Goal: Task Accomplishment & Management: Manage account settings

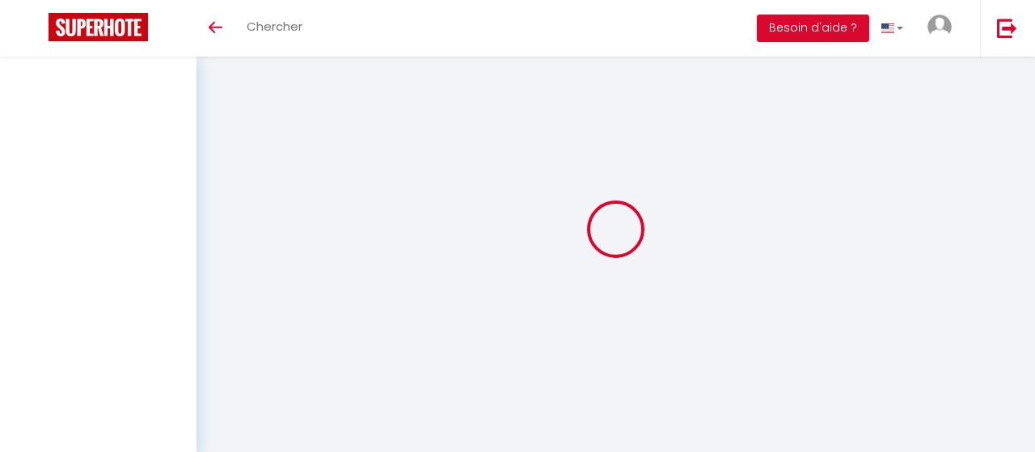
select select
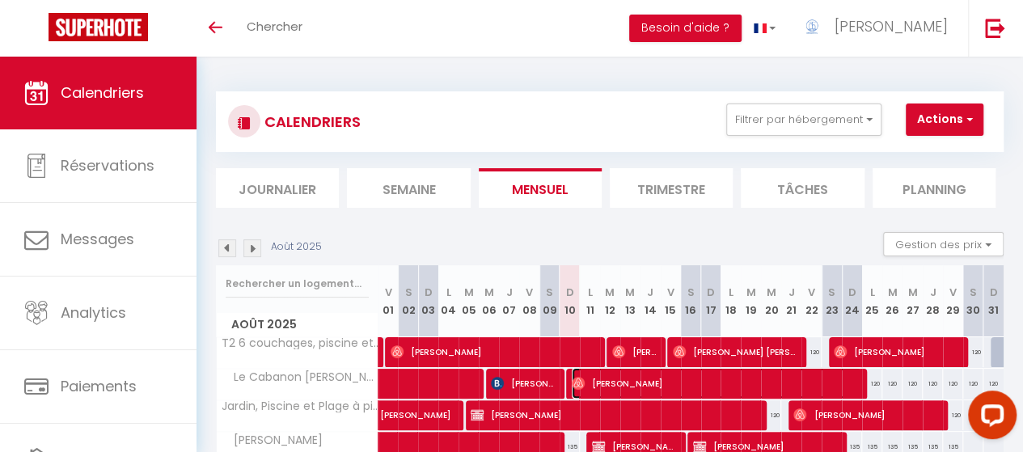
click at [660, 384] on span "[PERSON_NAME]" at bounding box center [717, 383] width 290 height 31
select select "OK"
select select "0"
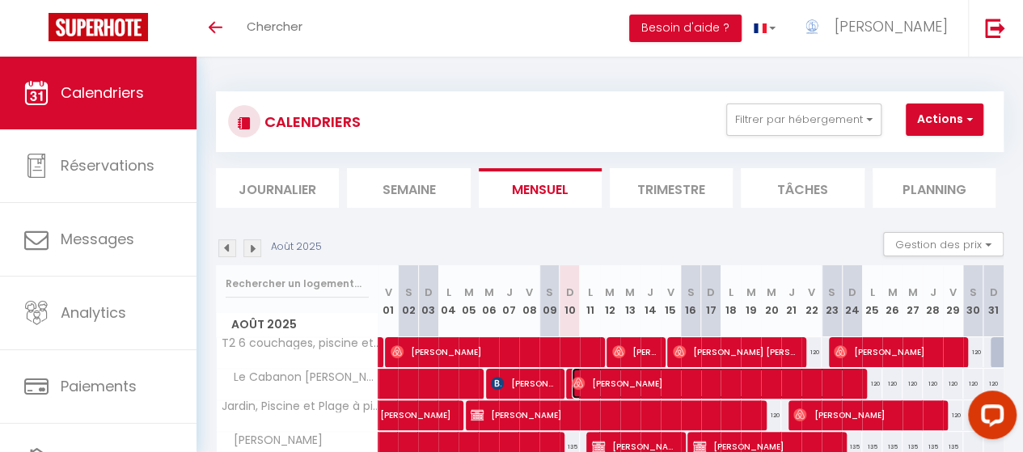
select select "1"
select select
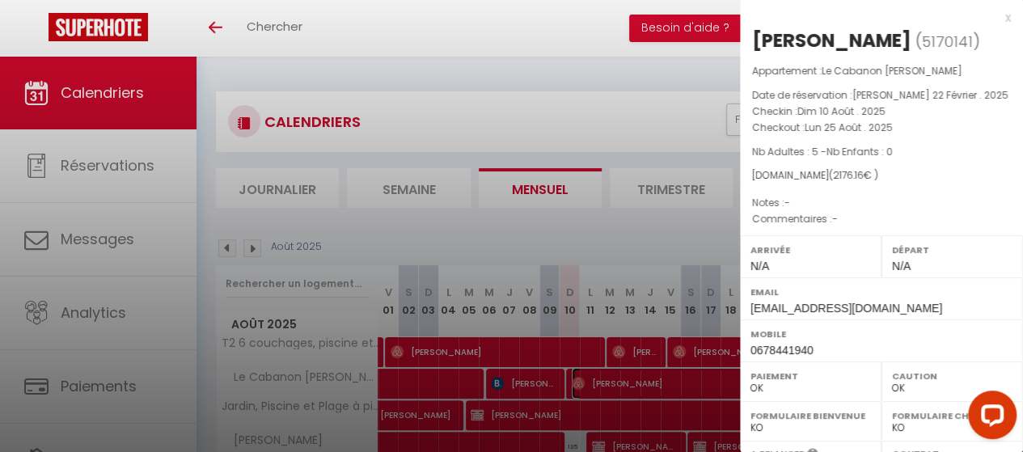
scroll to position [298, 0]
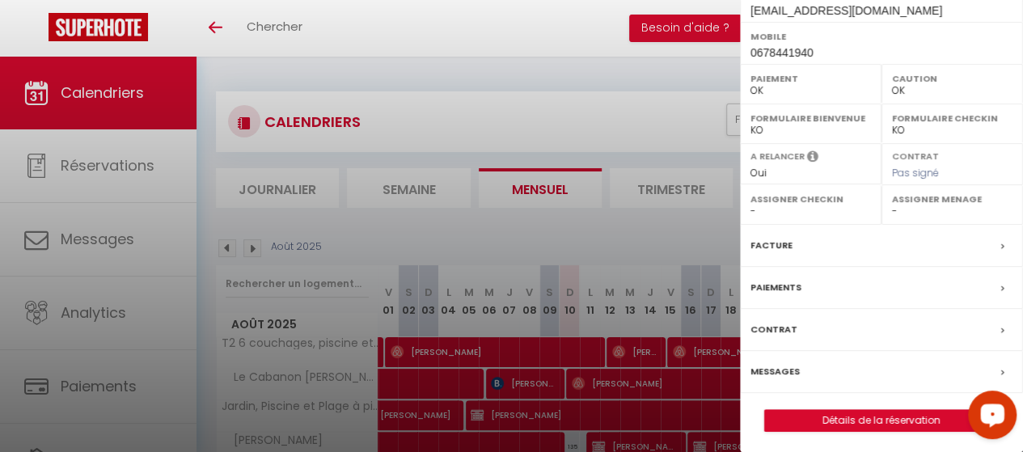
click at [803, 368] on div "Messages" at bounding box center [881, 372] width 283 height 42
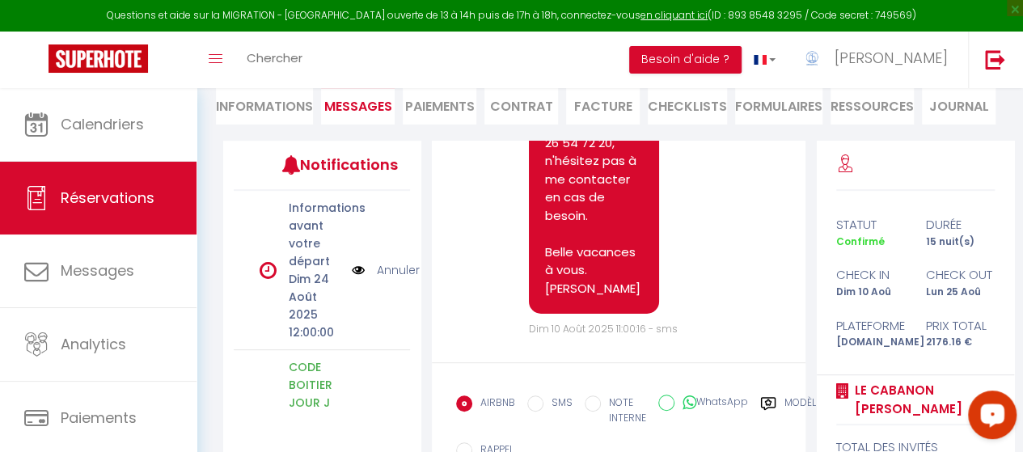
scroll to position [8742, 0]
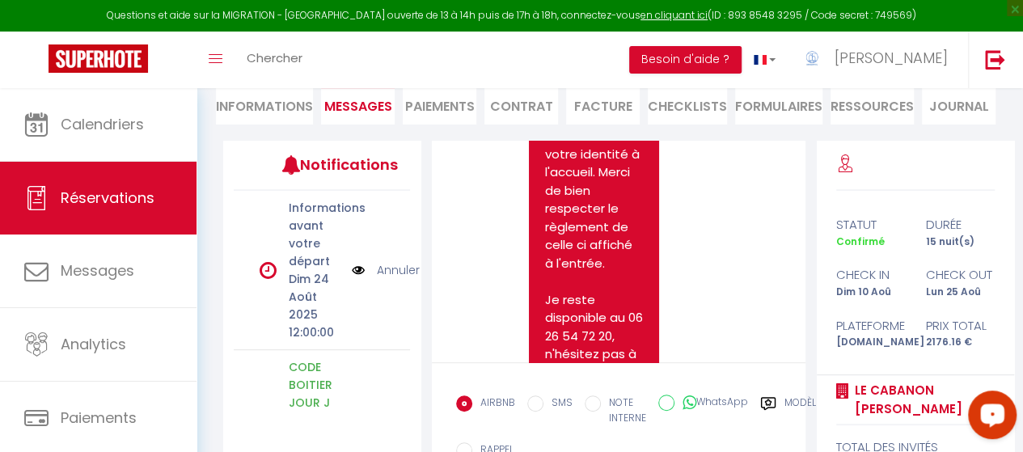
click at [811, 213] on div "We may analyze messages for safety, support, product enhancement, or other purp…" at bounding box center [619, 347] width 396 height 412
click at [809, 248] on div "We may analyze messages for safety, support, product enhancement, or other purp…" at bounding box center [619, 347] width 396 height 412
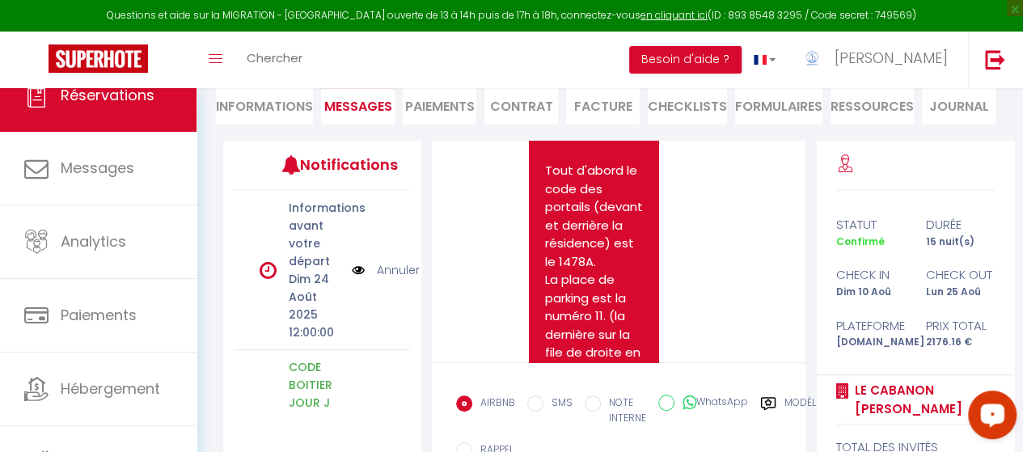
scroll to position [114, 0]
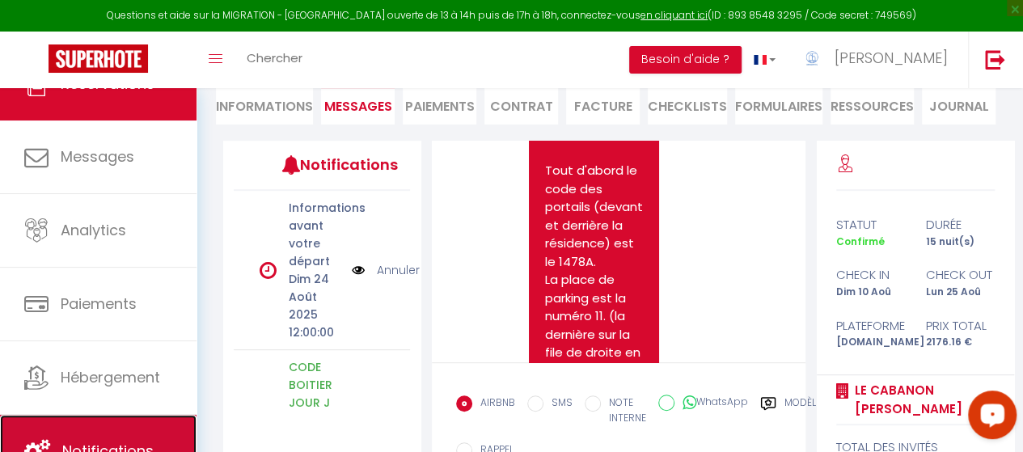
click at [113, 434] on link "Notifications" at bounding box center [98, 451] width 197 height 73
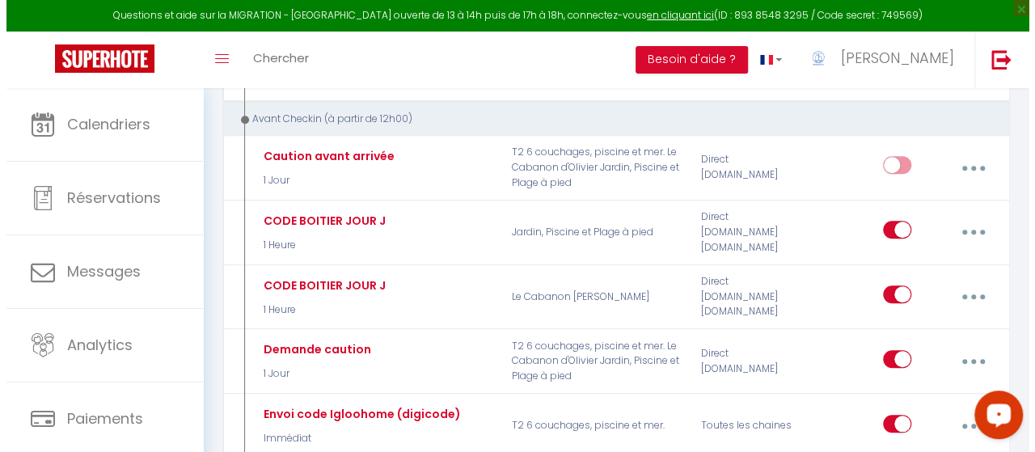
scroll to position [556, 0]
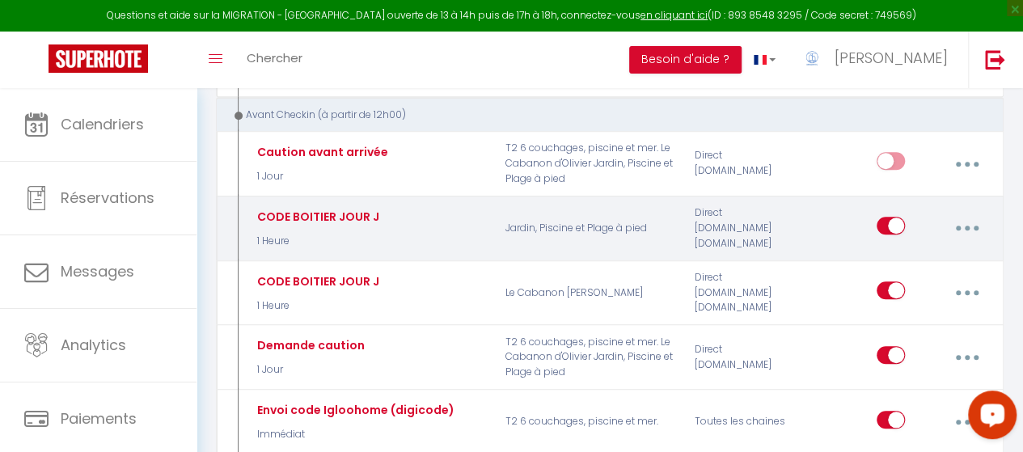
click at [951, 226] on button "button" at bounding box center [966, 228] width 43 height 31
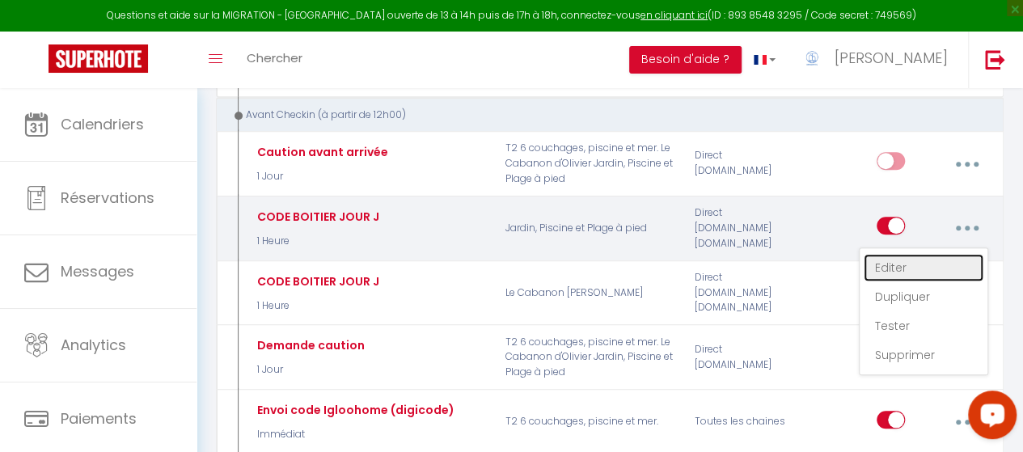
click at [906, 256] on link "Editer" at bounding box center [924, 267] width 120 height 27
type input "CODE BOITIER JOUR J"
select select "sms"
select select "1 Heure"
select select "if_booking_is_paid"
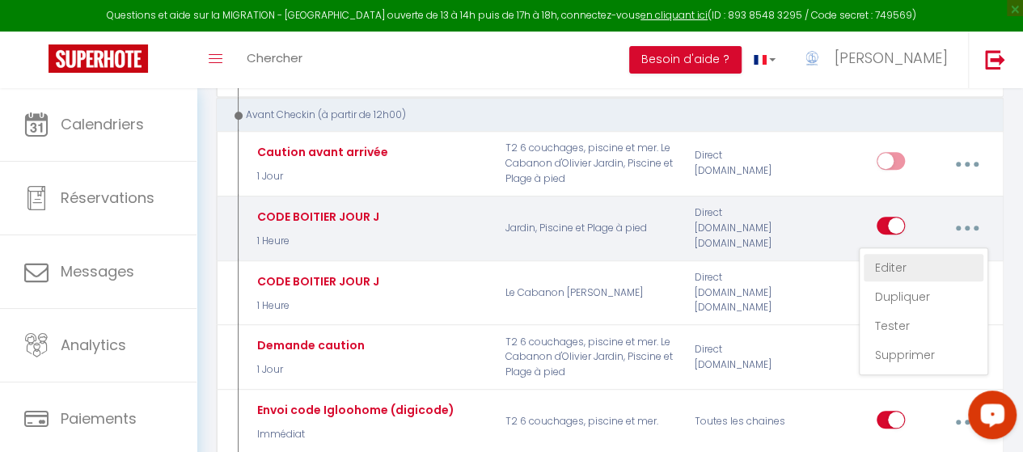
checkbox input "true"
checkbox input "false"
radio input "true"
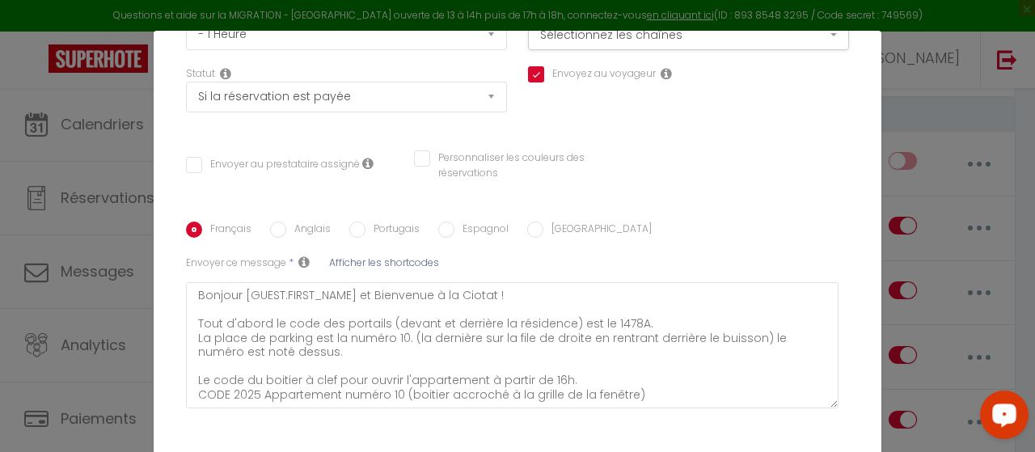
scroll to position [239, 0]
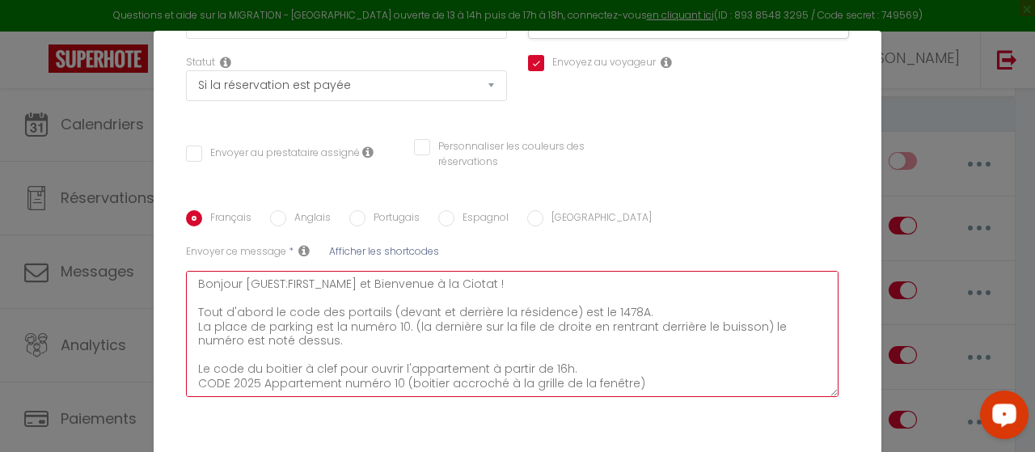
click at [191, 316] on textarea "Bonjour [GUEST:FIRST_NAME] et Bienvenue à la Ciotat ! Tout d'abord le code des …" at bounding box center [512, 334] width 653 height 126
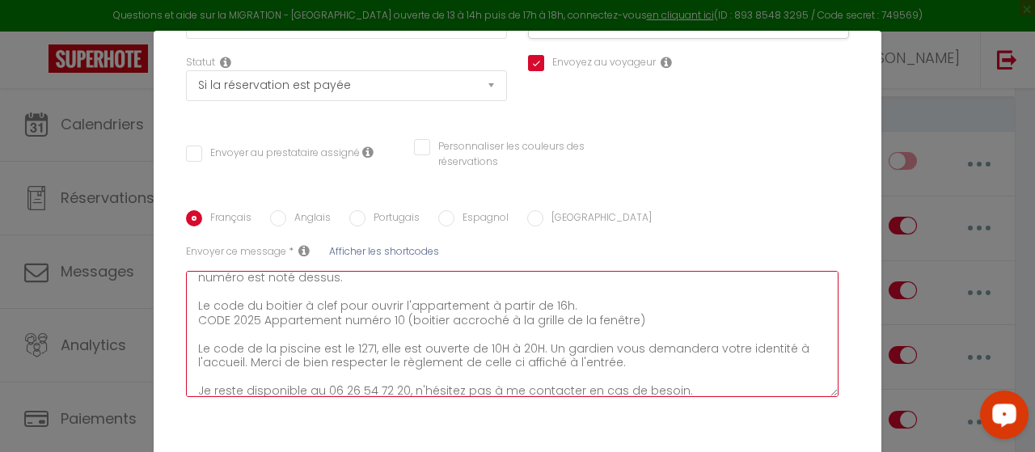
scroll to position [113, 0]
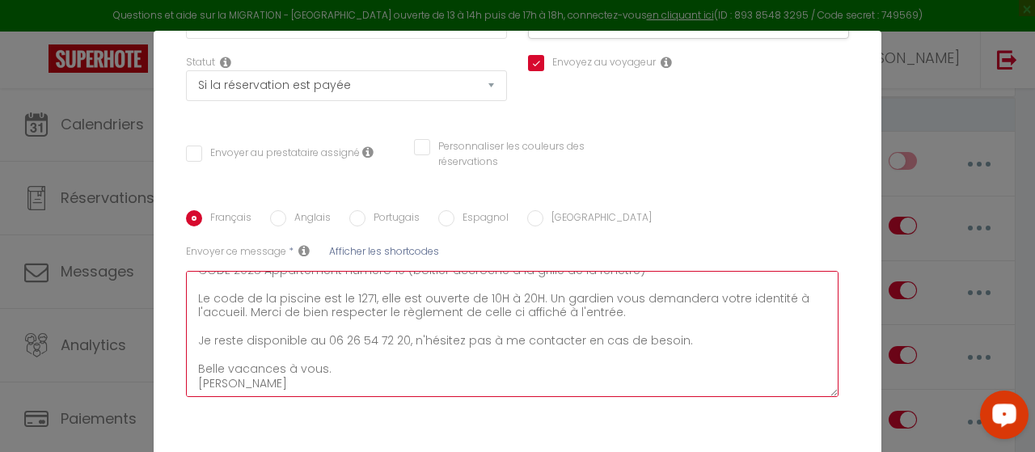
drag, startPoint x: 191, startPoint y: 313, endPoint x: 631, endPoint y: 383, distance: 445.6
click at [631, 383] on textarea "Bonjour [GUEST:FIRST_NAME] et Bienvenue à la Ciotat ! Tout d'abord le code des …" at bounding box center [512, 334] width 653 height 126
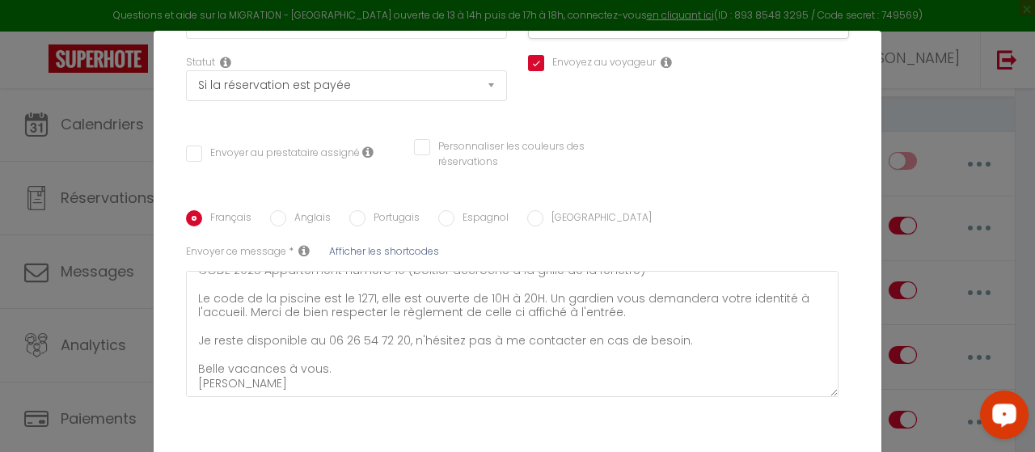
click at [930, 138] on div "Modifier la notification × Titre * CODE BOITIER JOUR J Pour cet hébergement Sél…" at bounding box center [517, 226] width 1035 height 452
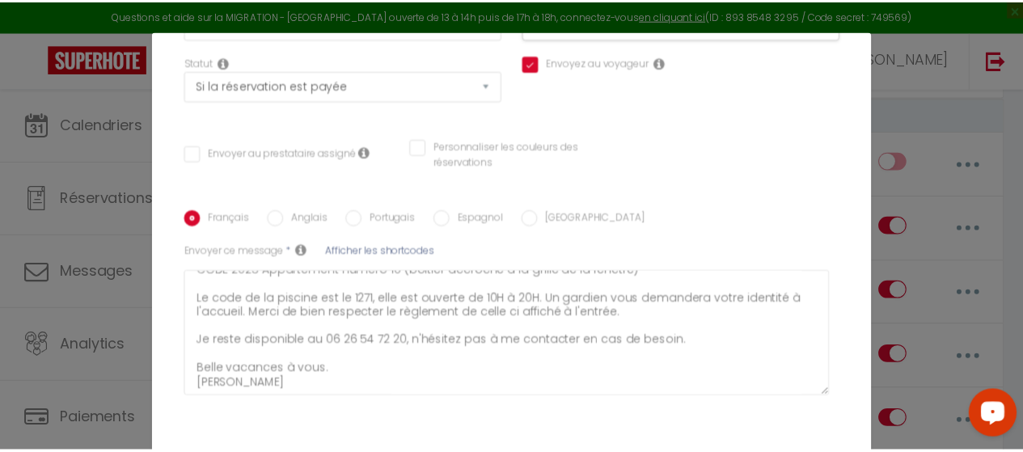
scroll to position [0, 0]
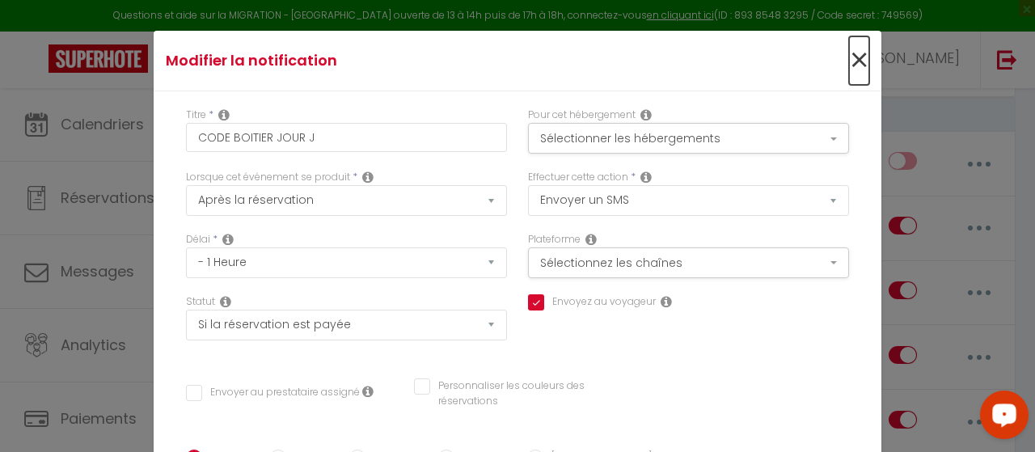
click at [849, 61] on span "×" at bounding box center [859, 60] width 20 height 49
